Goal: Check status: Check status

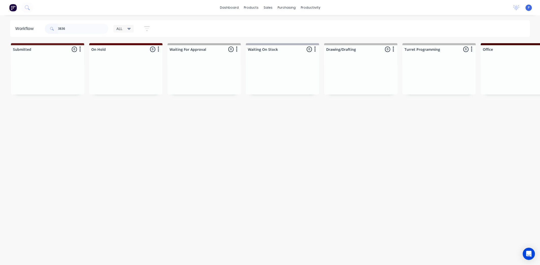
scroll to position [0, 1119]
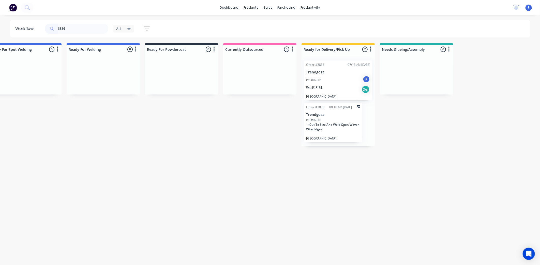
click at [72, 32] on input "3836" at bounding box center [83, 29] width 50 height 10
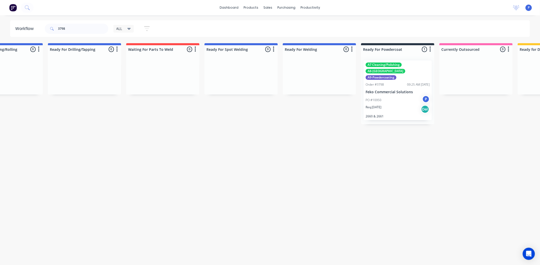
scroll to position [0, 998]
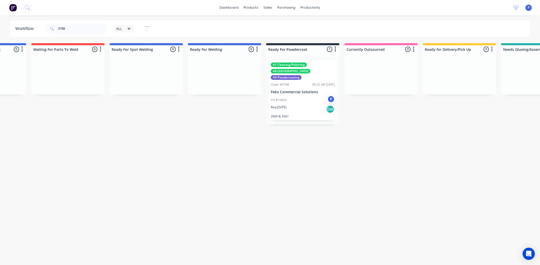
drag, startPoint x: 299, startPoint y: 159, endPoint x: 329, endPoint y: 162, distance: 30.1
click at [305, 95] on div "PO #10950 P" at bounding box center [303, 100] width 64 height 10
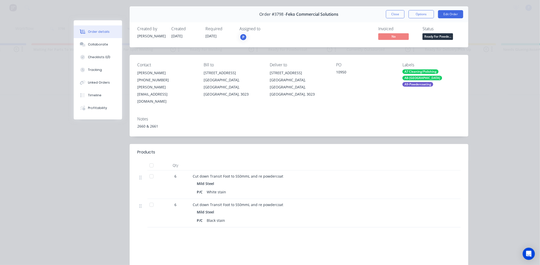
scroll to position [16, 0]
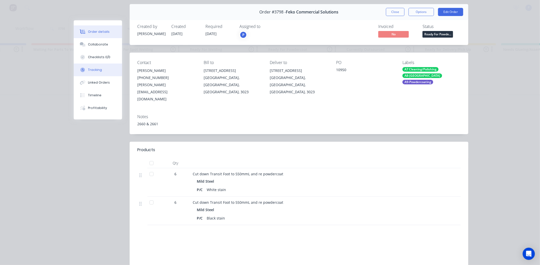
click at [96, 69] on div "Tracking" at bounding box center [95, 70] width 14 height 5
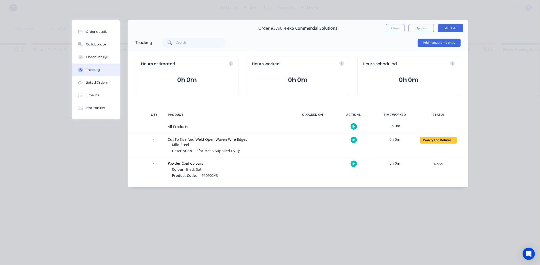
scroll to position [0, 0]
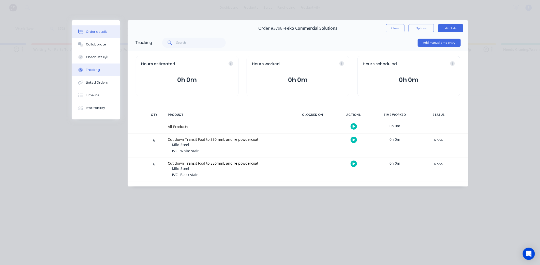
click at [100, 36] on button "Order details" at bounding box center [96, 31] width 48 height 13
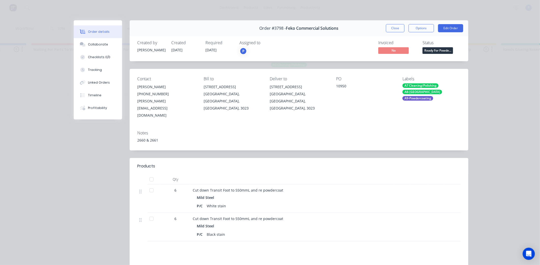
click at [152, 214] on div at bounding box center [151, 219] width 10 height 10
click at [98, 74] on button "Tracking" at bounding box center [98, 70] width 48 height 13
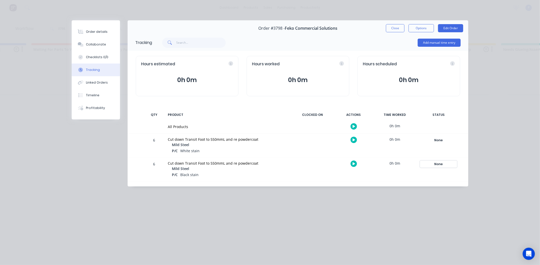
click at [425, 163] on div "None" at bounding box center [438, 164] width 37 height 7
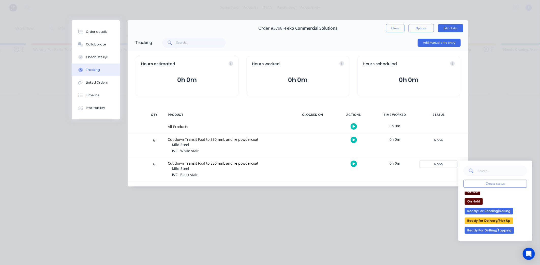
scroll to position [71, 0]
click at [486, 218] on button "Ready for Delivery/Pick Up" at bounding box center [489, 220] width 48 height 7
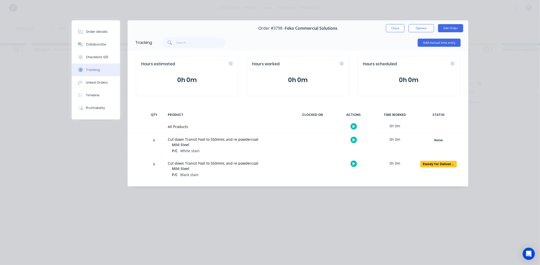
click at [398, 28] on button "Close" at bounding box center [395, 28] width 19 height 8
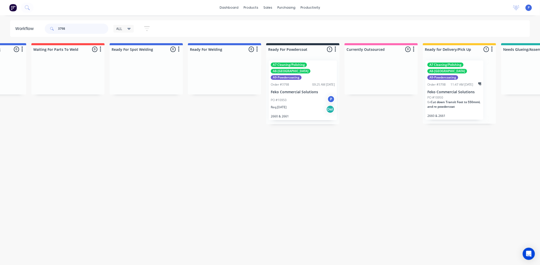
click at [92, 31] on input "3798" at bounding box center [83, 29] width 50 height 10
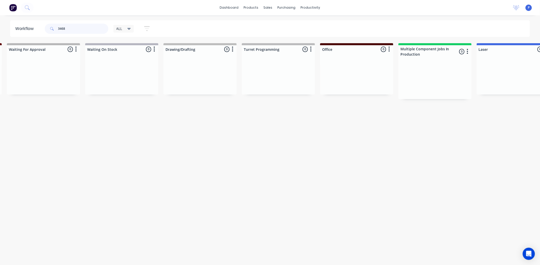
scroll to position [0, 0]
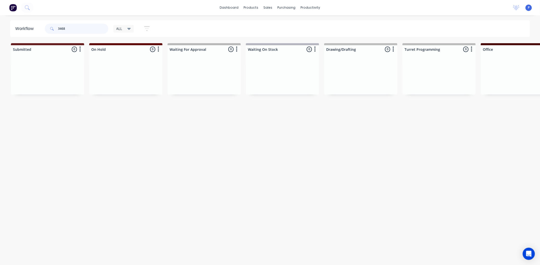
type input "3468"
